Goal: Task Accomplishment & Management: Complete application form

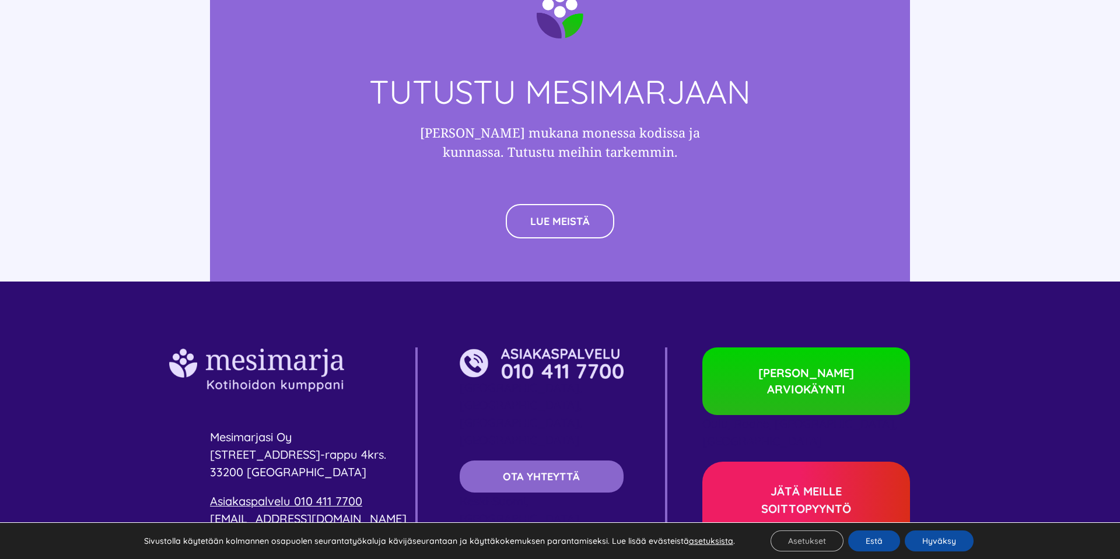
scroll to position [3251, 0]
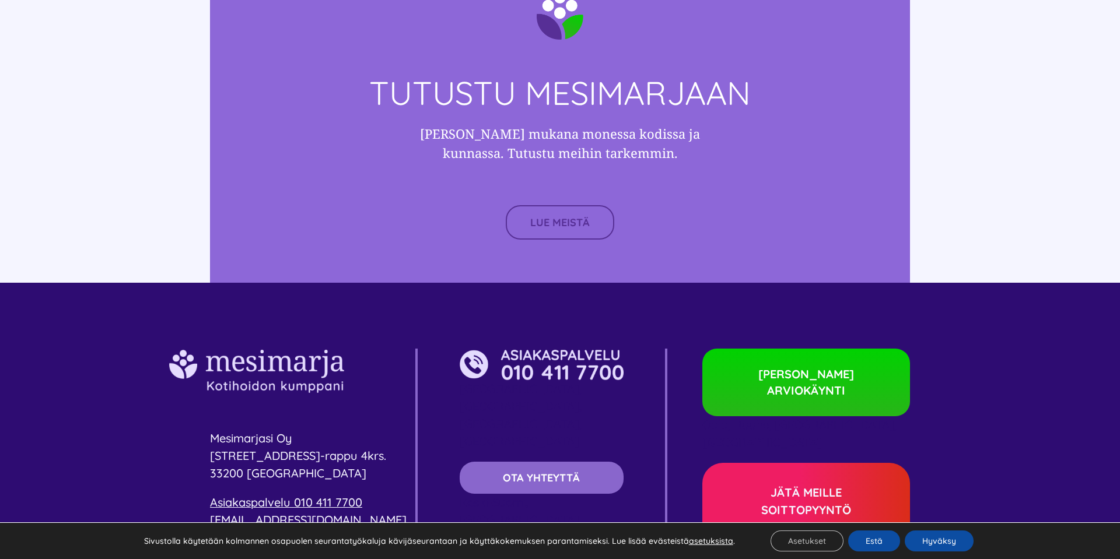
click at [580, 216] on span "LUE MEISTÄ" at bounding box center [559, 222] width 59 height 12
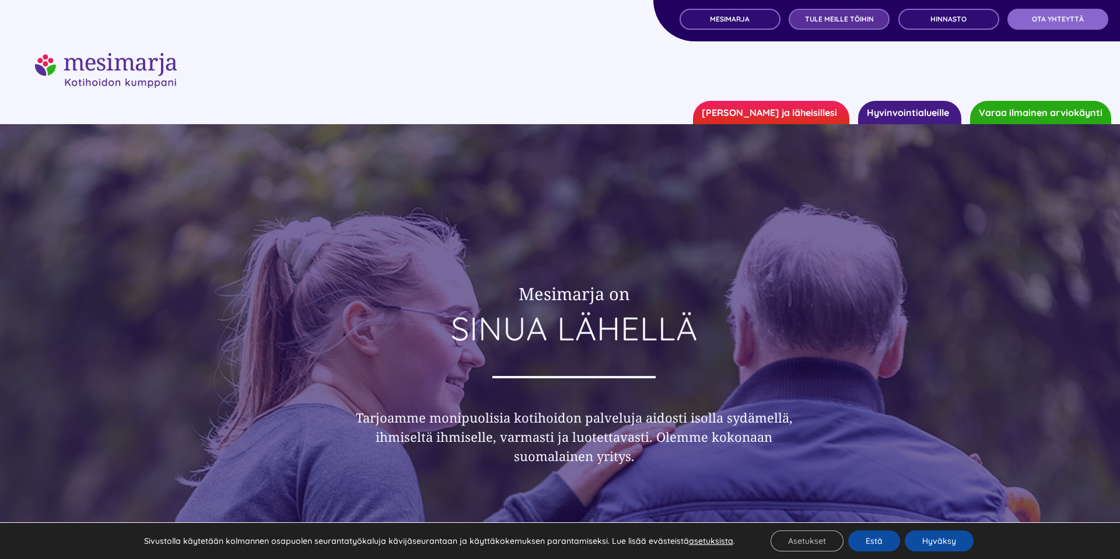
click at [821, 27] on link "TULE MEILLE TÖIHIN" at bounding box center [838, 19] width 101 height 21
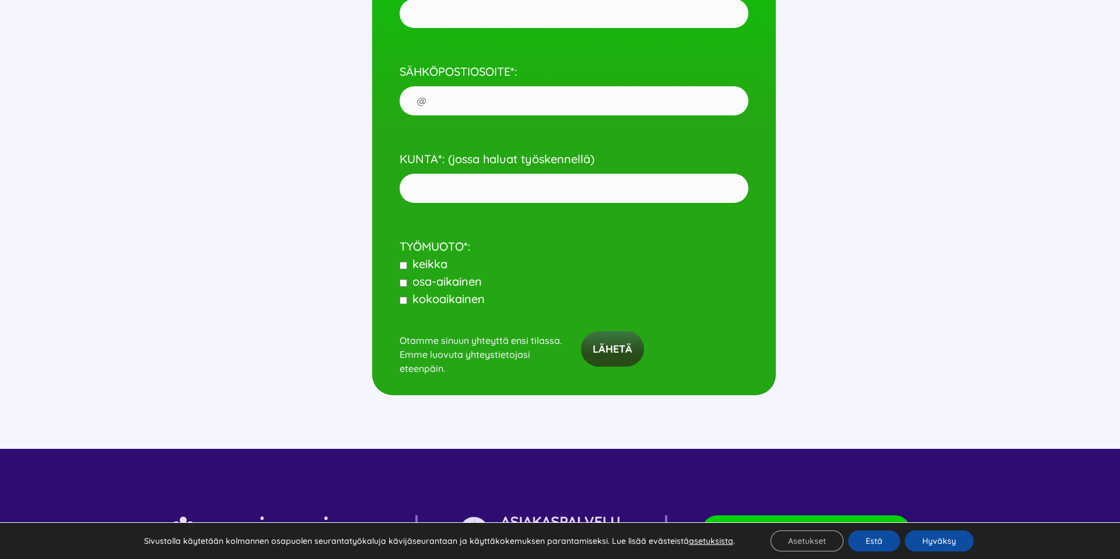
scroll to position [5738, 0]
